Goal: Information Seeking & Learning: Understand process/instructions

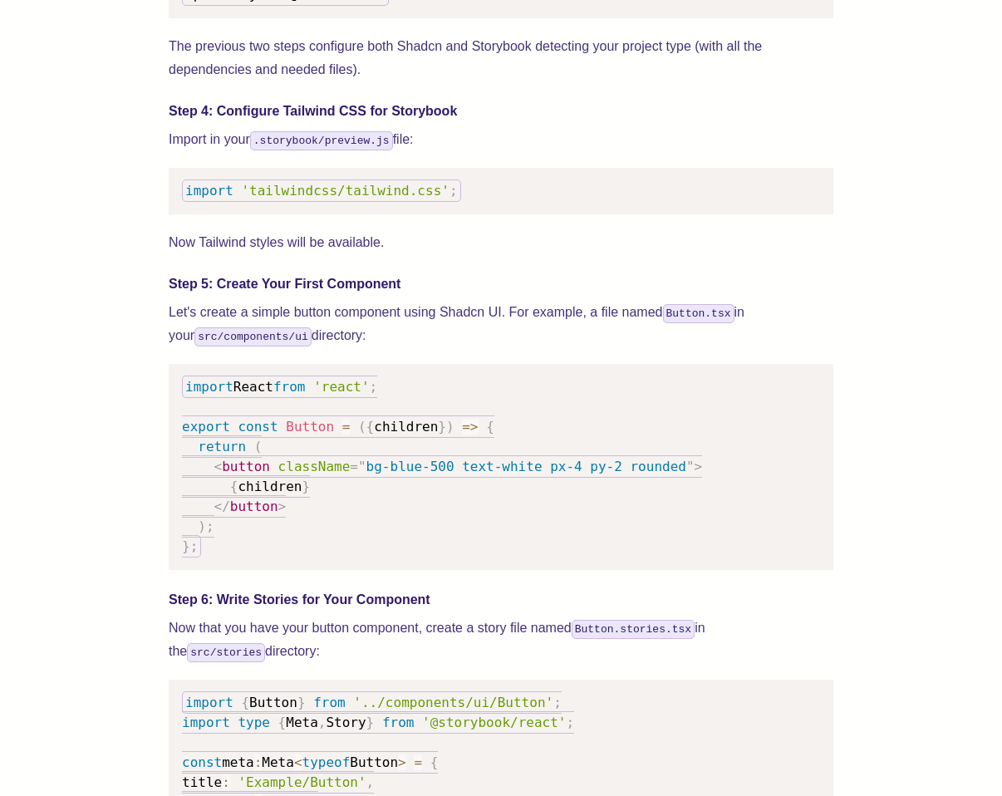
scroll to position [1991, 0]
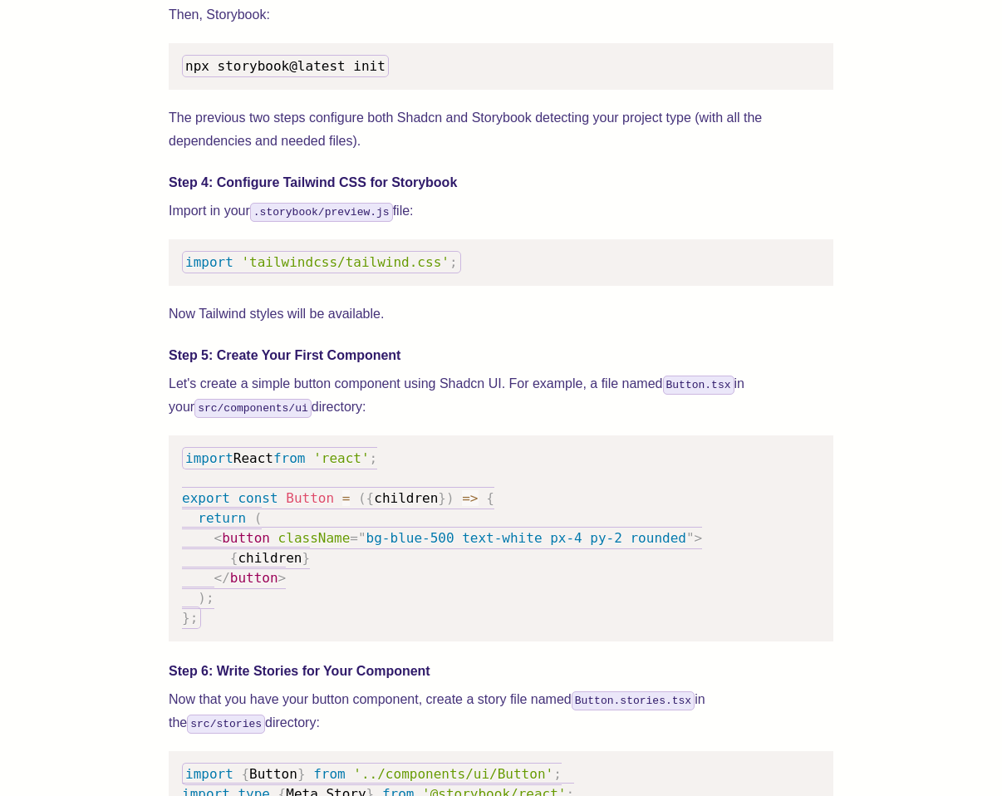
click at [433, 222] on p "Import in your .storybook/preview.js file:" at bounding box center [501, 210] width 665 height 23
click at [435, 193] on h4 "Step 4: Configure Tailwind CSS for Storybook" at bounding box center [501, 183] width 665 height 20
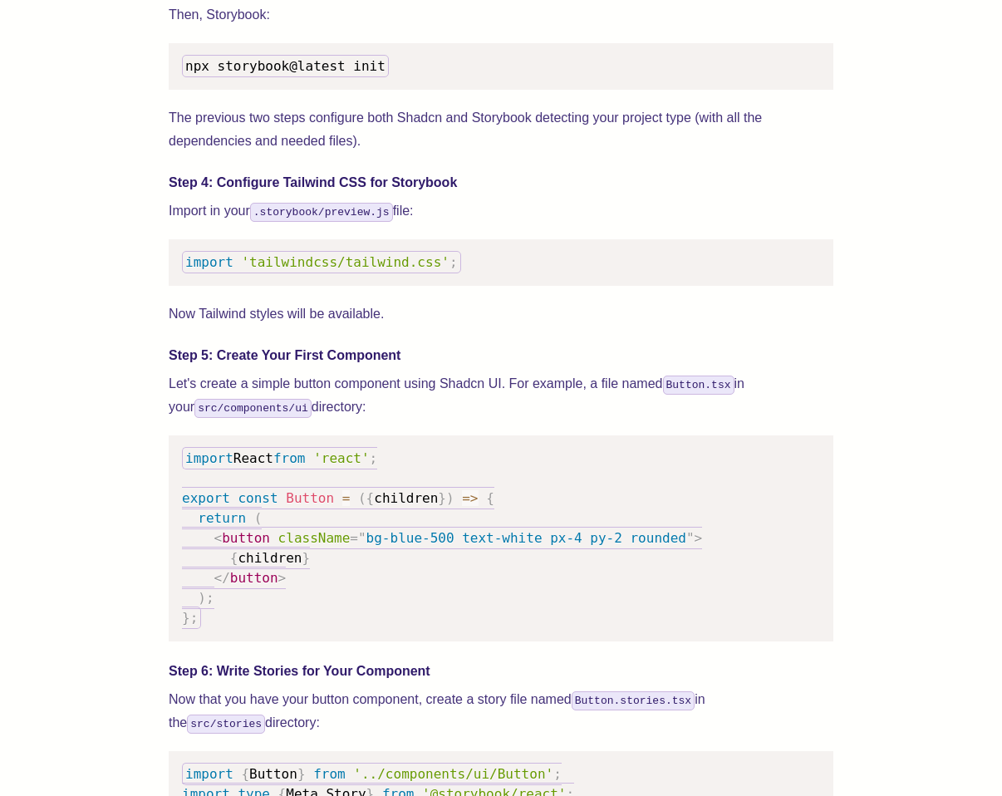
click at [435, 193] on h4 "Step 4: Configure Tailwind CSS for Storybook" at bounding box center [501, 183] width 665 height 20
click at [430, 223] on p "Import in your .storybook/preview.js file:" at bounding box center [501, 210] width 665 height 23
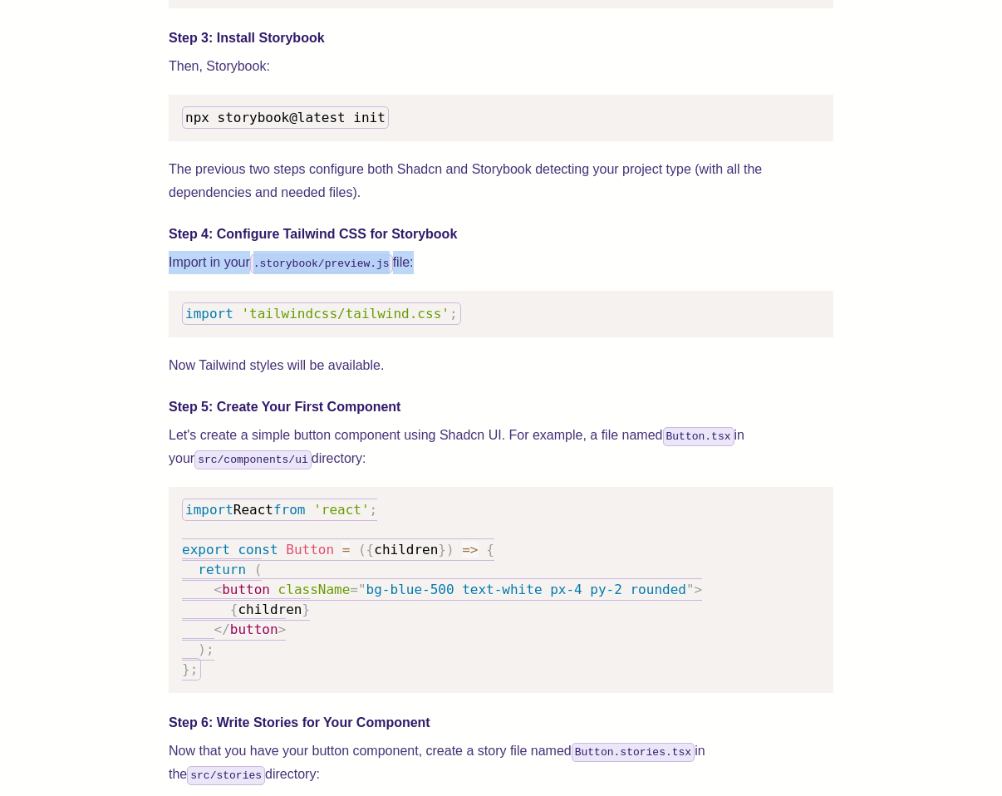
scroll to position [1938, 0]
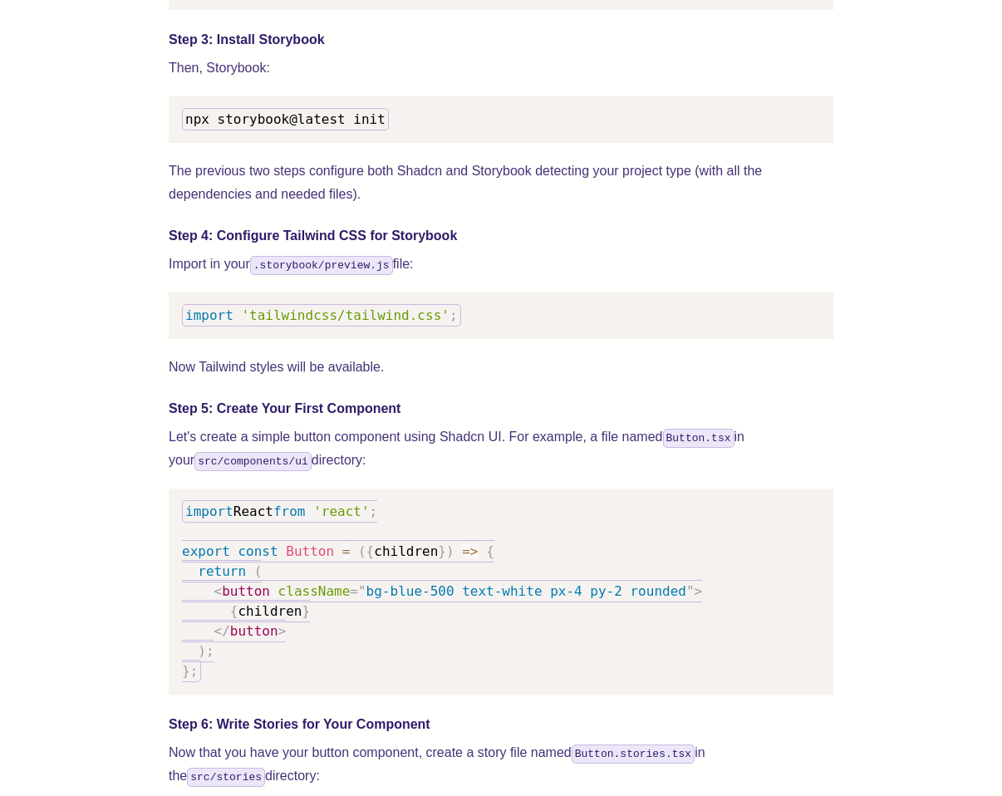
click at [479, 246] on h4 "Step 4: Configure Tailwind CSS for Storybook" at bounding box center [501, 236] width 665 height 20
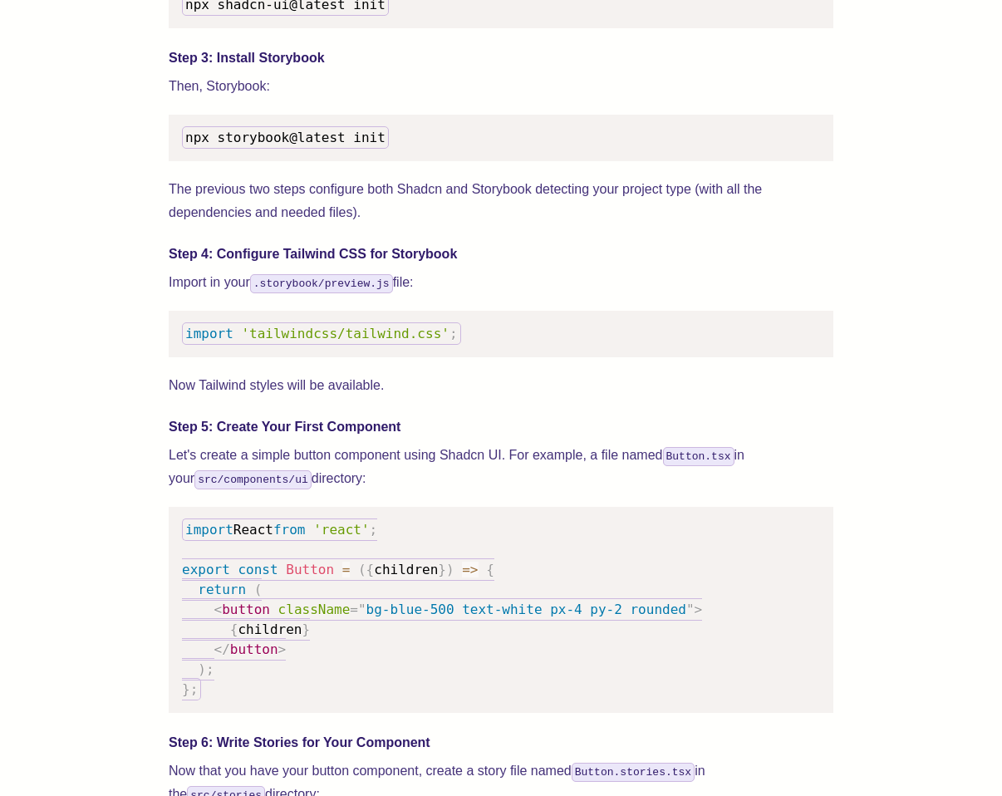
click at [344, 342] on span "'tailwindcss/tailwind.css'" at bounding box center [345, 334] width 208 height 16
copy code "import 'tailwindcss/tailwind.css' ;"
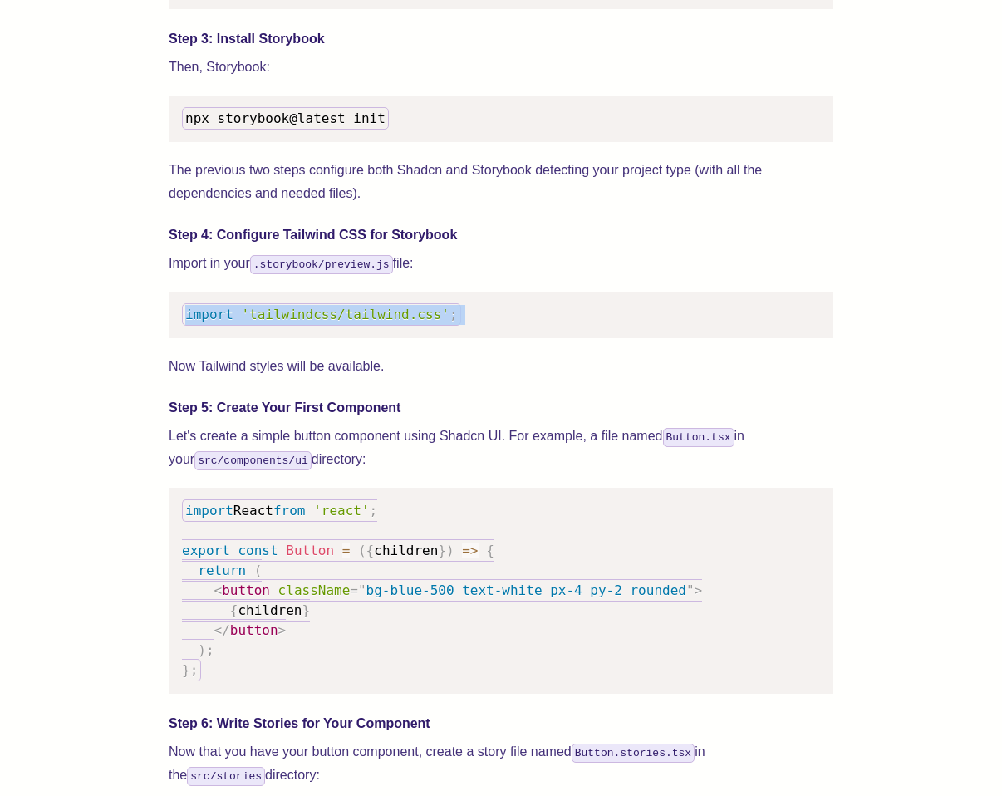
scroll to position [1949, 0]
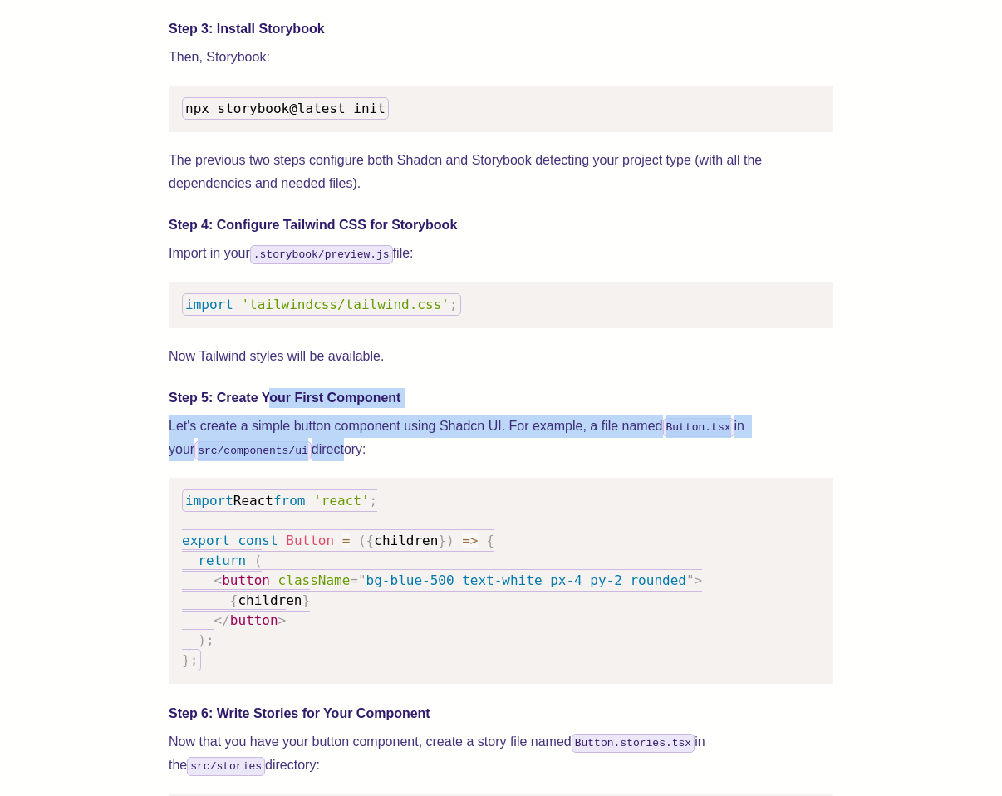
drag, startPoint x: 258, startPoint y: 415, endPoint x: 319, endPoint y: 473, distance: 84.1
click at [318, 471] on div "We wrote this guide to show you how to set up both Shadcn UI and Storybook to c…" at bounding box center [501, 724] width 665 height 4002
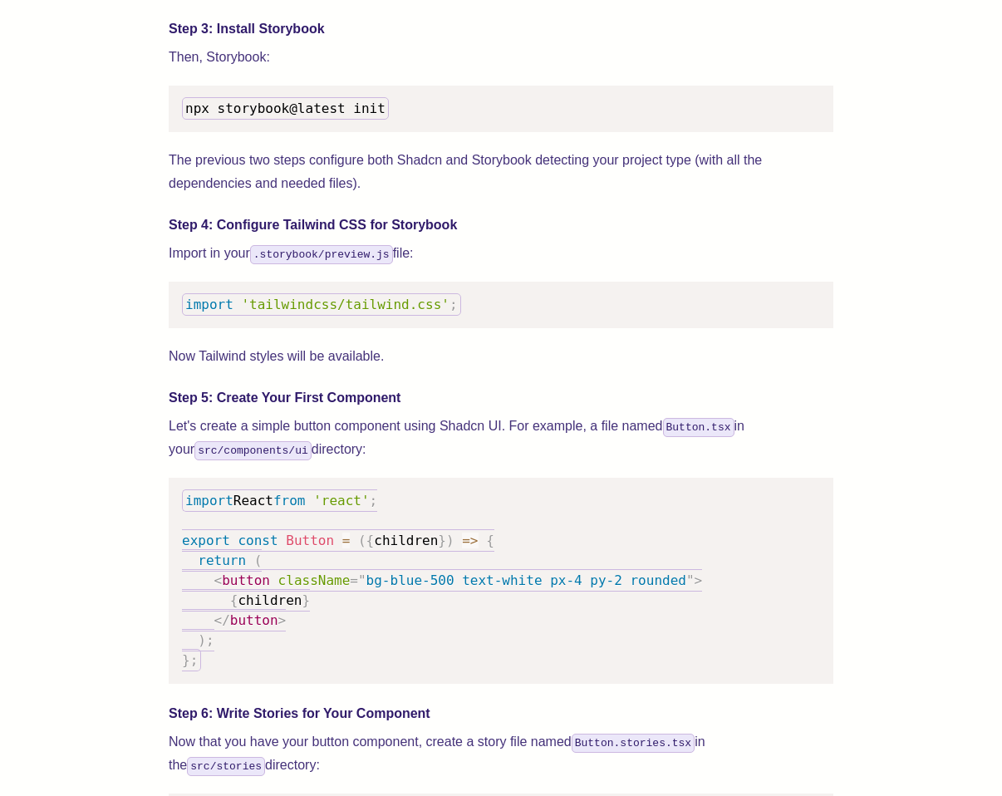
click at [319, 461] on p "Let's create a simple button component using Shadcn UI. For example, a file nam…" at bounding box center [501, 438] width 665 height 47
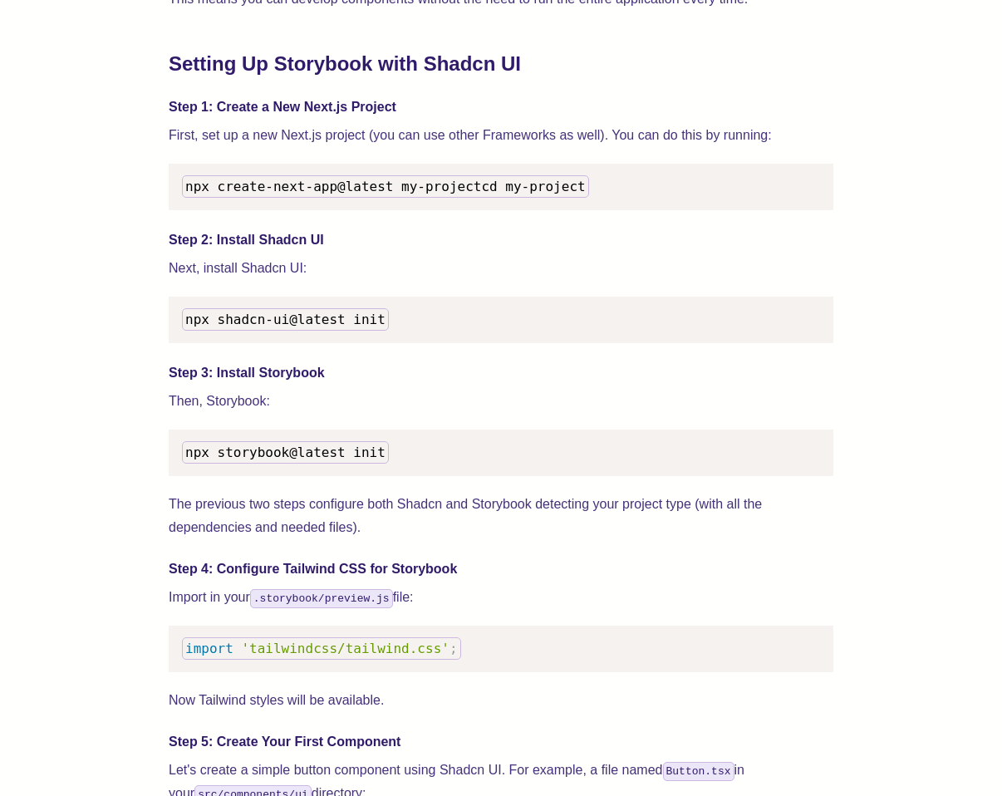
scroll to position [1595, 0]
